Goal: Task Accomplishment & Management: Use online tool/utility

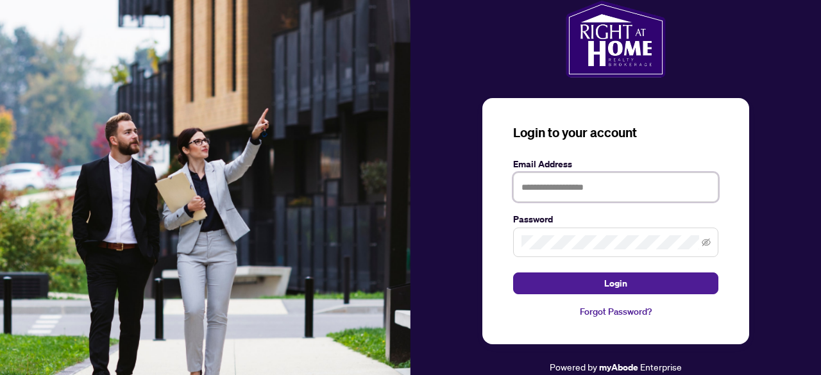
click at [631, 182] on input "text" at bounding box center [615, 186] width 205 height 29
type input "**********"
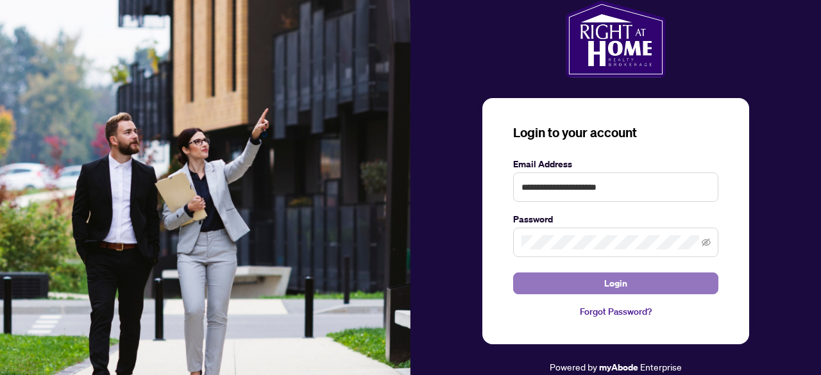
click at [644, 279] on button "Login" at bounding box center [615, 283] width 205 height 22
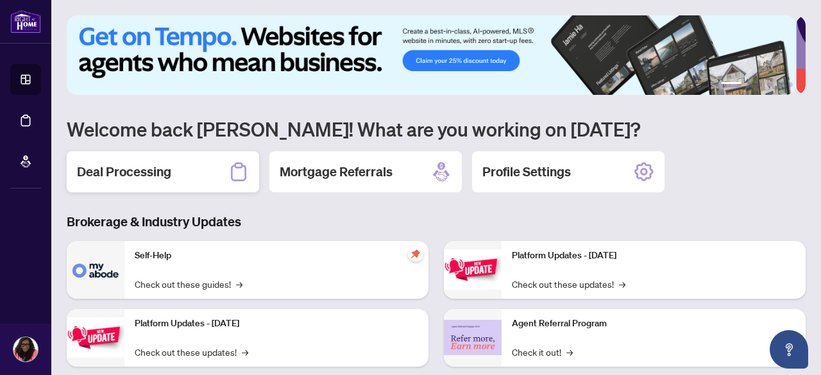
click at [192, 167] on div "Deal Processing" at bounding box center [163, 171] width 192 height 41
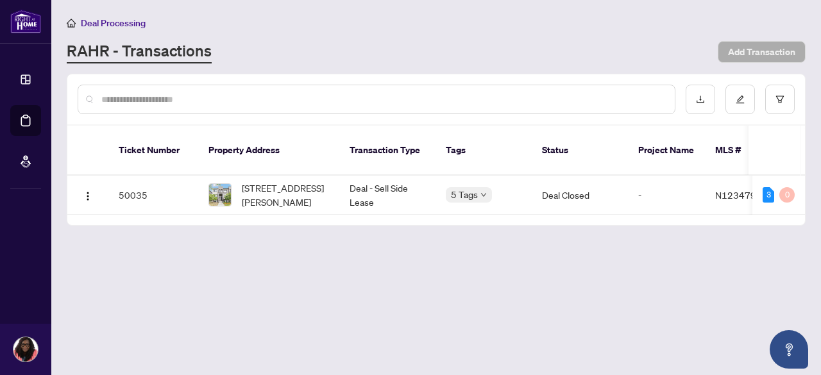
click at [130, 183] on td "50035" at bounding box center [153, 195] width 90 height 39
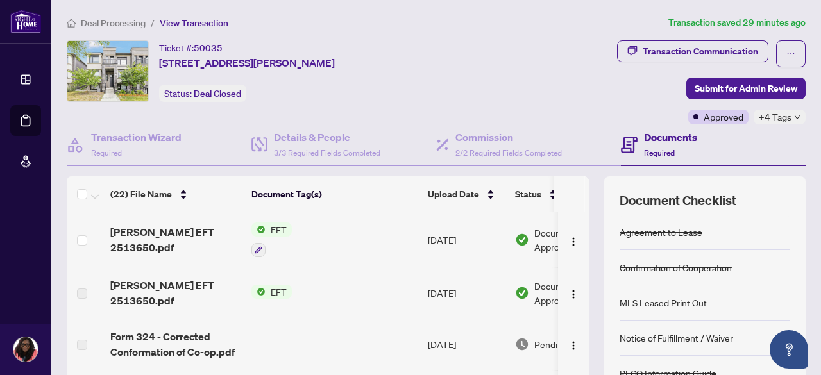
click at [185, 245] on span "[PERSON_NAME] EFT 2513650.pdf" at bounding box center [175, 239] width 131 height 31
